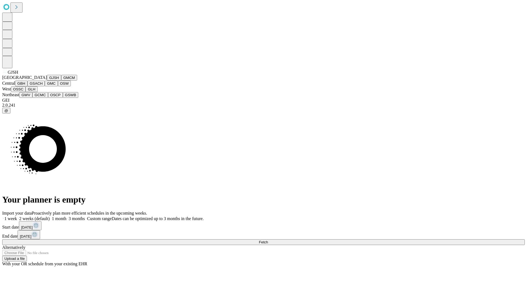
click at [47, 81] on button "GJSH" at bounding box center [54, 78] width 14 height 6
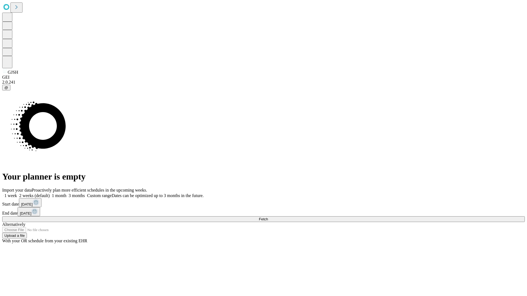
click at [66, 194] on label "1 month" at bounding box center [58, 196] width 17 height 5
click at [268, 217] on span "Fetch" at bounding box center [263, 219] width 9 height 4
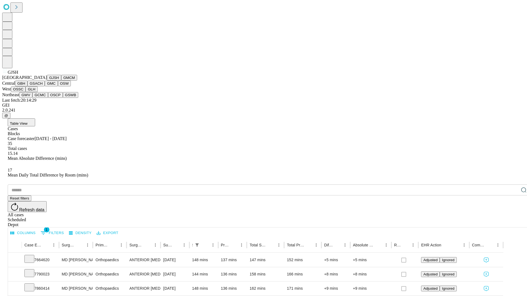
click at [61, 81] on button "GMCM" at bounding box center [69, 78] width 16 height 6
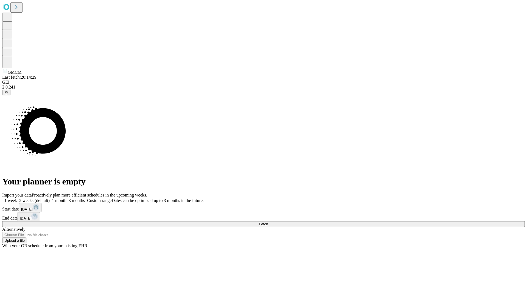
click at [66, 198] on label "1 month" at bounding box center [58, 200] width 17 height 5
click at [268, 222] on span "Fetch" at bounding box center [263, 224] width 9 height 4
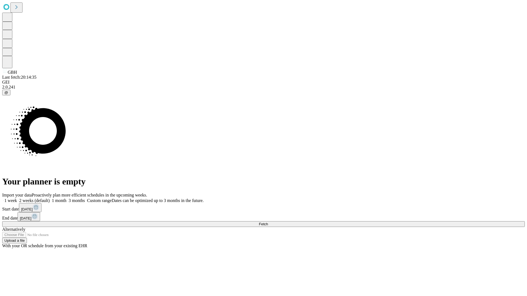
click at [66, 198] on label "1 month" at bounding box center [58, 200] width 17 height 5
click at [268, 222] on span "Fetch" at bounding box center [263, 224] width 9 height 4
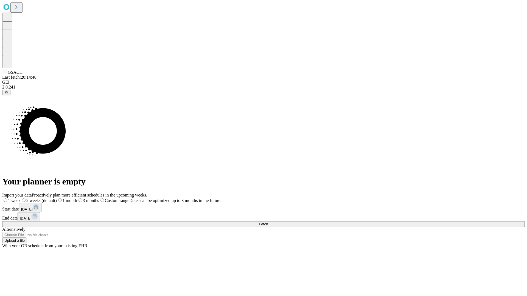
click at [268, 222] on span "Fetch" at bounding box center [263, 224] width 9 height 4
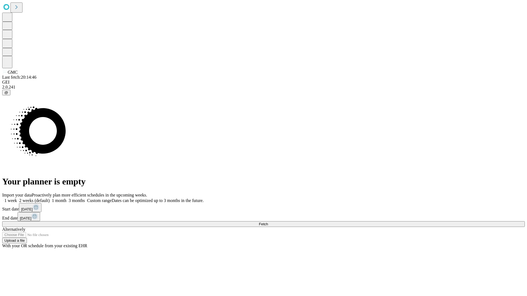
click at [66, 198] on label "1 month" at bounding box center [58, 200] width 17 height 5
click at [268, 222] on span "Fetch" at bounding box center [263, 224] width 9 height 4
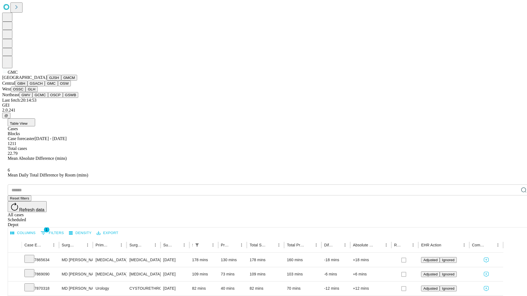
click at [58, 86] on button "OSW" at bounding box center [64, 84] width 13 height 6
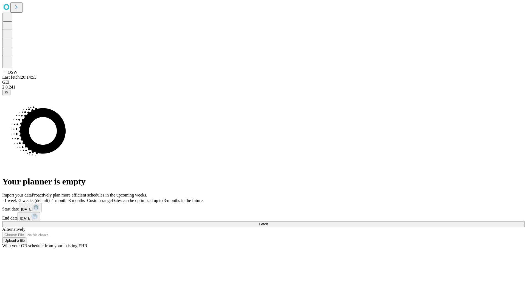
click at [66, 198] on label "1 month" at bounding box center [58, 200] width 17 height 5
click at [268, 222] on span "Fetch" at bounding box center [263, 224] width 9 height 4
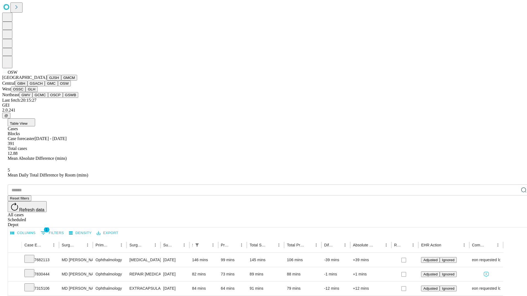
click at [26, 92] on button "OSSC" at bounding box center [18, 89] width 15 height 6
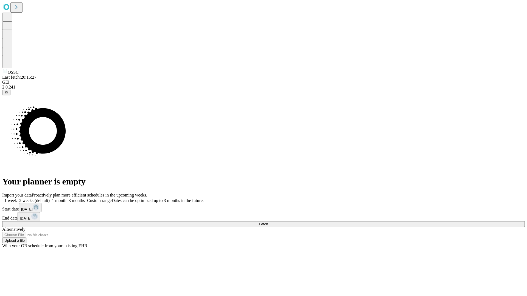
click at [66, 198] on label "1 month" at bounding box center [58, 200] width 17 height 5
click at [268, 222] on span "Fetch" at bounding box center [263, 224] width 9 height 4
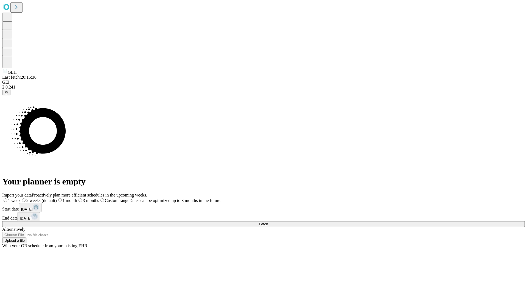
click at [268, 222] on span "Fetch" at bounding box center [263, 224] width 9 height 4
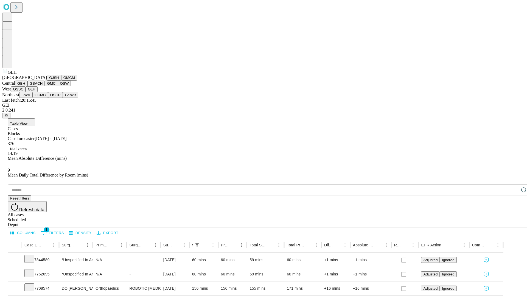
click at [32, 98] on button "GWV" at bounding box center [25, 95] width 13 height 6
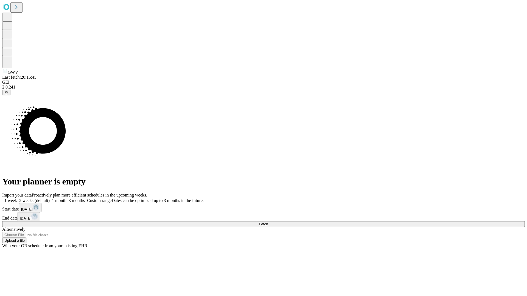
click at [66, 198] on label "1 month" at bounding box center [58, 200] width 17 height 5
click at [268, 222] on span "Fetch" at bounding box center [263, 224] width 9 height 4
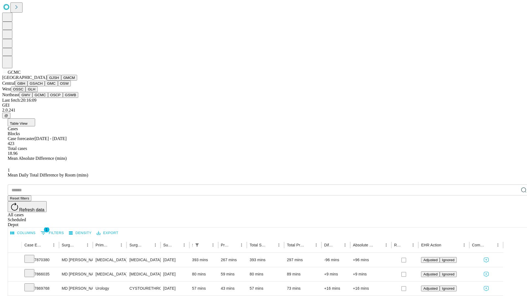
click at [48, 98] on button "OSCP" at bounding box center [55, 95] width 15 height 6
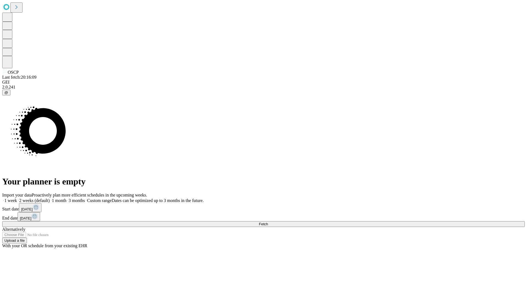
click at [66, 198] on label "1 month" at bounding box center [58, 200] width 17 height 5
click at [268, 222] on span "Fetch" at bounding box center [263, 224] width 9 height 4
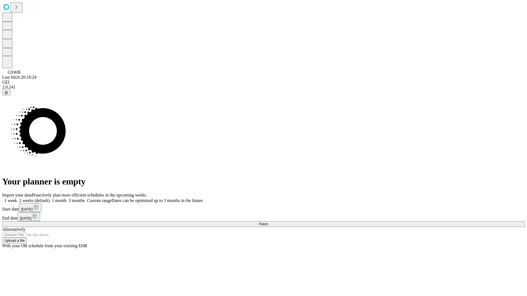
click at [66, 198] on label "1 month" at bounding box center [58, 200] width 17 height 5
click at [268, 222] on span "Fetch" at bounding box center [263, 224] width 9 height 4
